Goal: Information Seeking & Learning: Learn about a topic

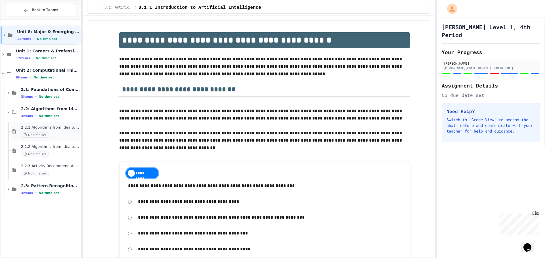
click at [48, 133] on div "No time set" at bounding box center [50, 134] width 59 height 5
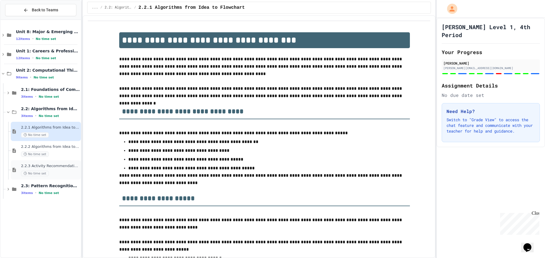
click at [57, 170] on div "2.2.3 Activity Recommendation Algorithm No time set" at bounding box center [50, 170] width 59 height 12
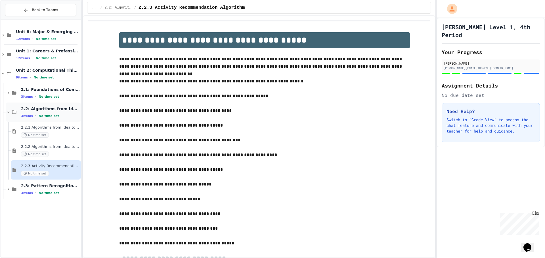
click at [6, 114] on icon at bounding box center [8, 112] width 5 height 5
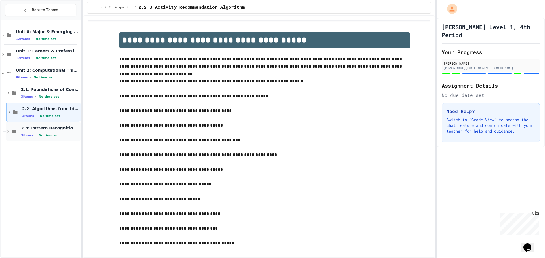
click at [10, 134] on icon at bounding box center [8, 131] width 5 height 5
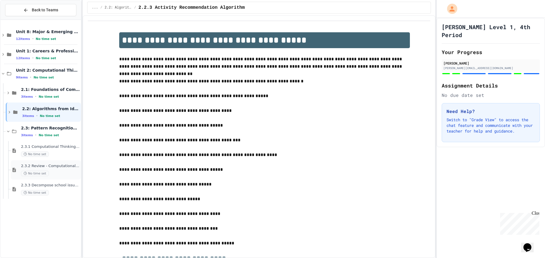
click at [40, 162] on div "2.3.2 Review - Computational Thinking - Your Problem-Solving Toolkit No time set" at bounding box center [46, 170] width 70 height 19
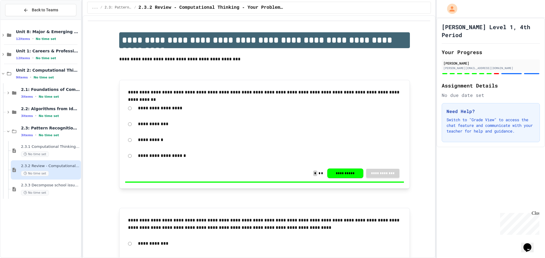
click at [48, 175] on div "No time set" at bounding box center [50, 173] width 59 height 5
click at [13, 130] on icon at bounding box center [14, 131] width 7 height 5
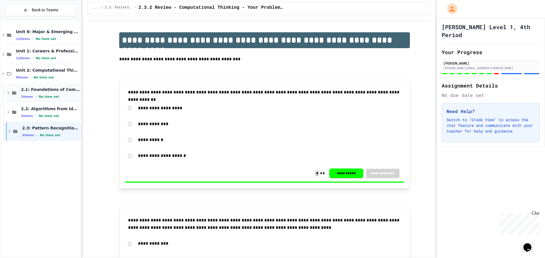
click at [20, 96] on div "2.1: Foundations of Computational Thinking 3 items • No time set" at bounding box center [43, 92] width 75 height 19
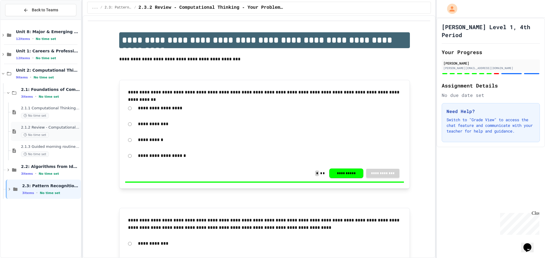
click at [28, 136] on span "No time set" at bounding box center [35, 134] width 28 height 5
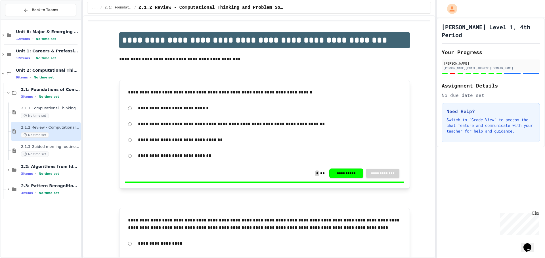
click at [17, 107] on div "2.1.1 Computational Thinking and Problem Solving No time set" at bounding box center [46, 112] width 70 height 19
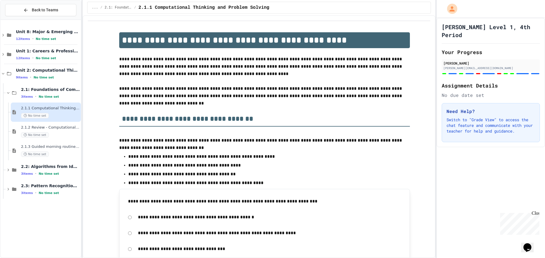
click at [13, 95] on icon at bounding box center [14, 92] width 7 height 5
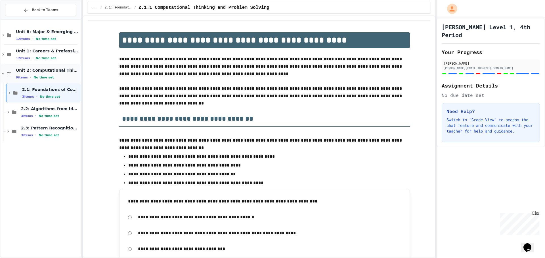
click at [7, 70] on div "Unit 2: Computational Thinking & Problem-Solving 9 items • No time set" at bounding box center [41, 73] width 80 height 19
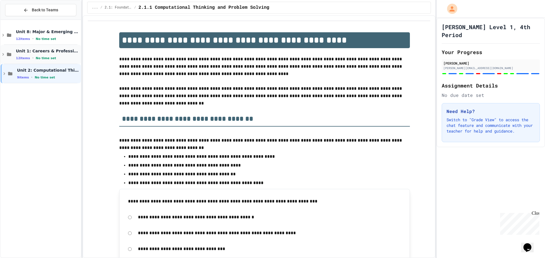
click at [5, 56] on icon at bounding box center [3, 54] width 5 height 5
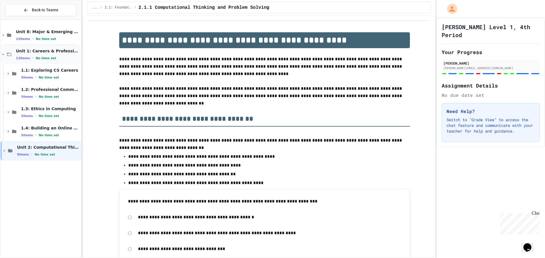
click at [5, 52] on icon at bounding box center [3, 54] width 5 height 5
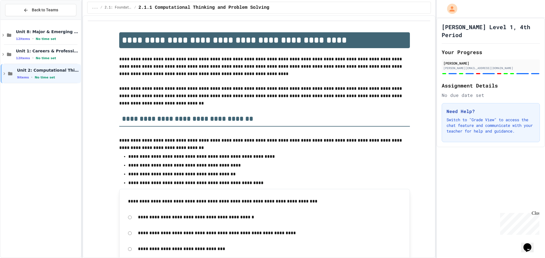
click at [33, 130] on div "Unit 8: Major & Emerging Technologies 12 items • No time set Unit 1: Careers & …" at bounding box center [41, 138] width 80 height 233
